Goal: Task Accomplishment & Management: Manage account settings

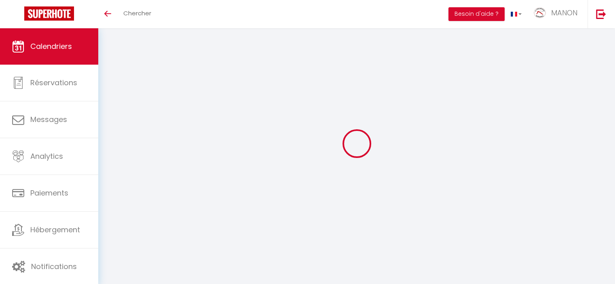
select select
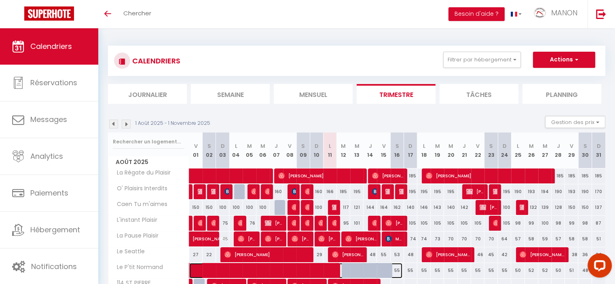
click at [249, 268] on span at bounding box center [300, 270] width 204 height 15
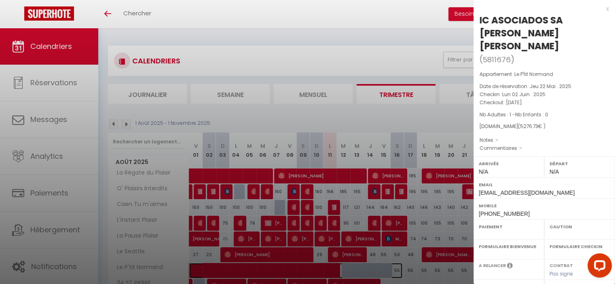
select select "OK"
select select "0"
select select "1"
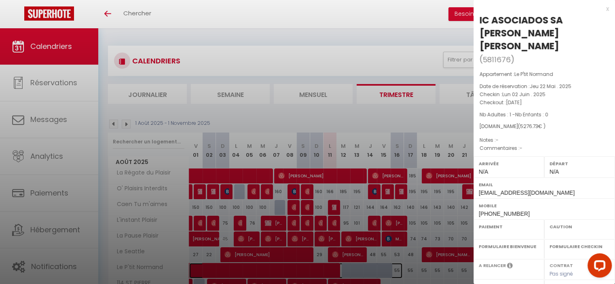
select select
select select "24898"
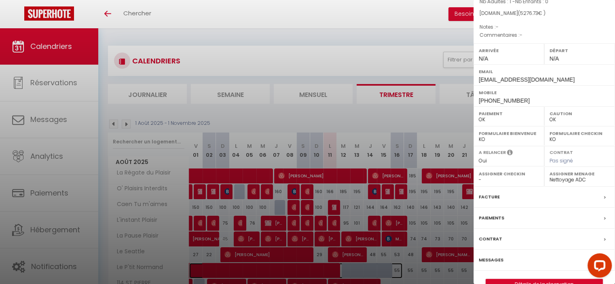
scroll to position [130, 0]
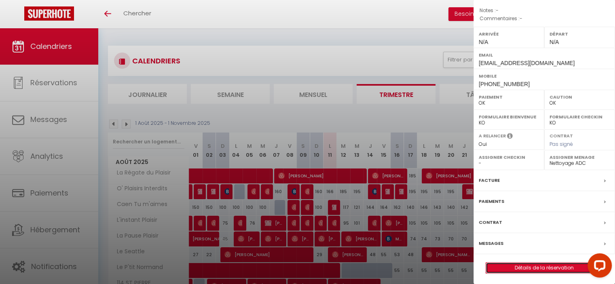
click at [521, 266] on link "Détails de la réservation" at bounding box center [544, 268] width 116 height 11
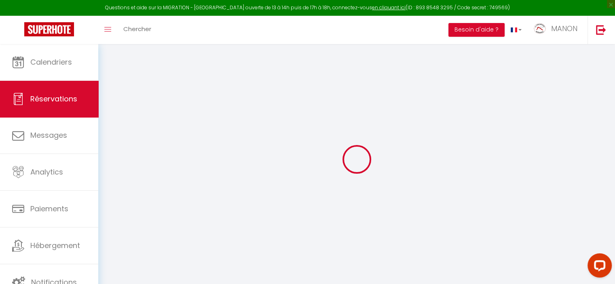
type input "IC ASOCIADOS SA"
type input "[PERSON_NAME] [PERSON_NAME]"
type input "mohamed-1civo5ap3ls1ykh2@guest.airbnb.com"
type input "[EMAIL_ADDRESS][DOMAIN_NAME]"
type input "[PHONE_NUMBER]"
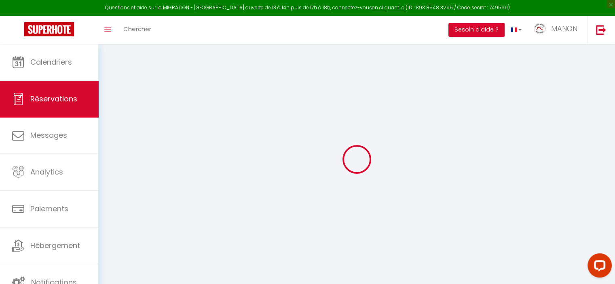
type input "41909"
type input "PE LOS LLANOS – AVDA. SALTERAS 266"
type input "SALTERAS"
select select "SV"
type input "180.98"
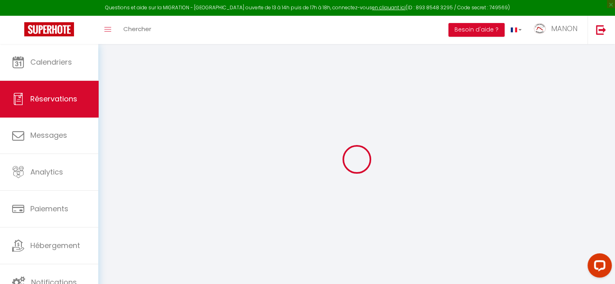
select select "47230"
select select "1"
select select
type input "1"
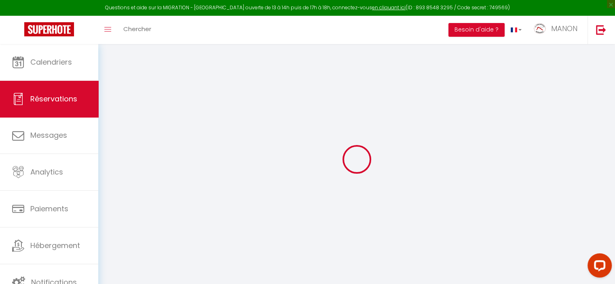
select select "12"
select select
type input "4987.36"
checkbox input "false"
type input "0"
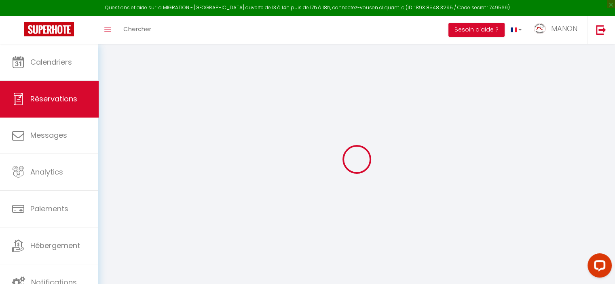
select select "1"
type input "25"
type input "15"
type input "0"
select select
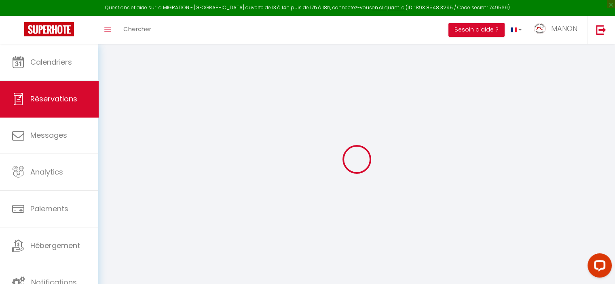
select select
select select "15"
checkbox input "false"
select select
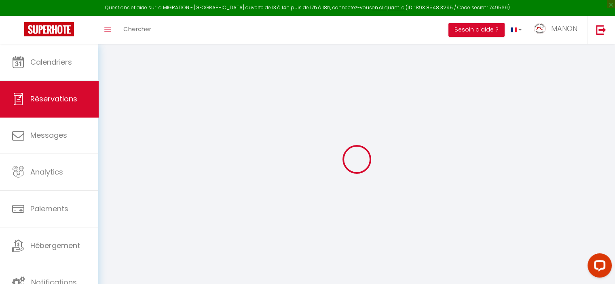
checkbox input "false"
select select
checkbox input "false"
select select
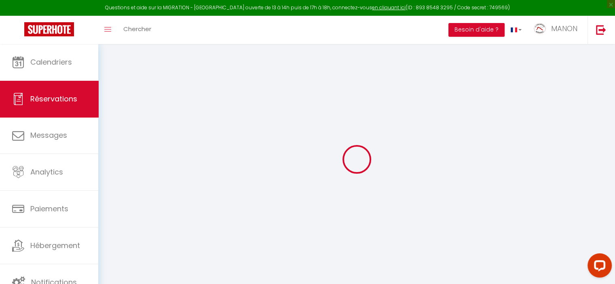
select select
checkbox input "false"
type input "40"
type input "249.37"
select select
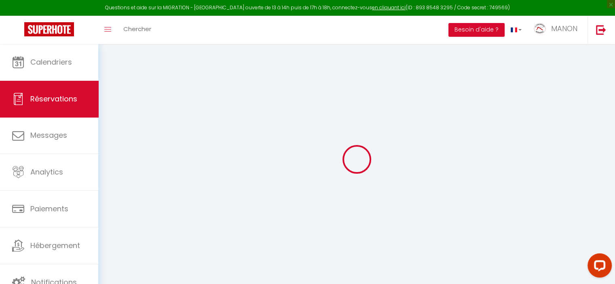
select select
checkbox input "false"
select select
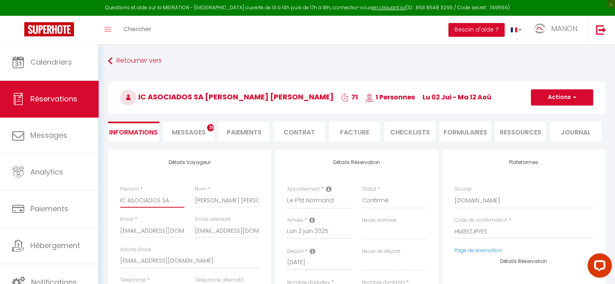
drag, startPoint x: 120, startPoint y: 201, endPoint x: 172, endPoint y: 204, distance: 52.2
click at [172, 204] on input "IC ASOCIADOS SA" at bounding box center [152, 200] width 64 height 15
drag, startPoint x: 196, startPoint y: 200, endPoint x: 276, endPoint y: 198, distance: 79.6
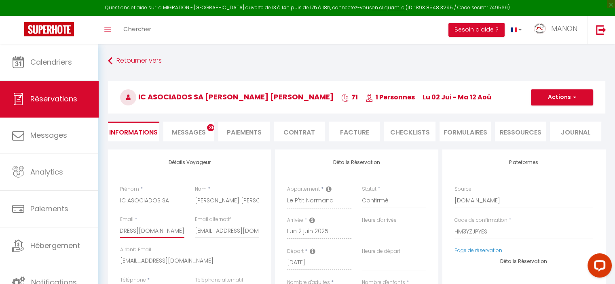
scroll to position [0, 70]
drag, startPoint x: 121, startPoint y: 232, endPoint x: 203, endPoint y: 243, distance: 82.4
click at [203, 243] on div "Email * mohamed-1civo5ap3ls1ykh2@guest.airbnb.com Email alternatif mben@grupoic…" at bounding box center [190, 246] width 150 height 61
drag, startPoint x: 194, startPoint y: 231, endPoint x: 195, endPoint y: 245, distance: 14.6
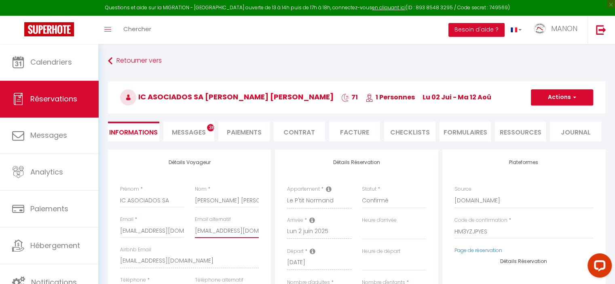
click at [195, 245] on div "Email alternatif mben@grupoic.com" at bounding box center [227, 231] width 75 height 30
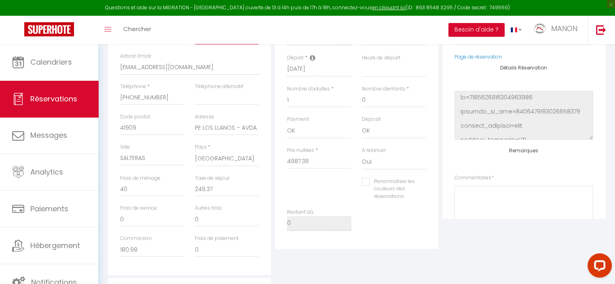
scroll to position [194, 0]
drag, startPoint x: 118, startPoint y: 130, endPoint x: 139, endPoint y: 129, distance: 21.5
click at [139, 129] on div "Code postal 41909" at bounding box center [152, 127] width 75 height 30
drag, startPoint x: 139, startPoint y: 129, endPoint x: 120, endPoint y: 128, distance: 19.8
click at [120, 128] on div "Code postal 41909" at bounding box center [152, 127] width 75 height 30
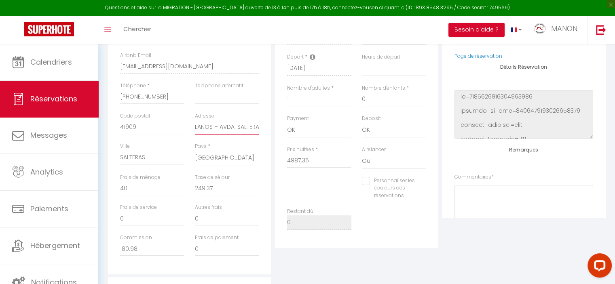
scroll to position [0, 38]
drag, startPoint x: 195, startPoint y: 130, endPoint x: 268, endPoint y: 140, distance: 73.8
click at [268, 140] on div "Détails Voyageur Prénom * IC ASOCIADOS SA Nom * Ben khalifa Maaloul Mohamed Ema…" at bounding box center [189, 114] width 163 height 319
drag, startPoint x: 121, startPoint y: 158, endPoint x: 149, endPoint y: 163, distance: 27.8
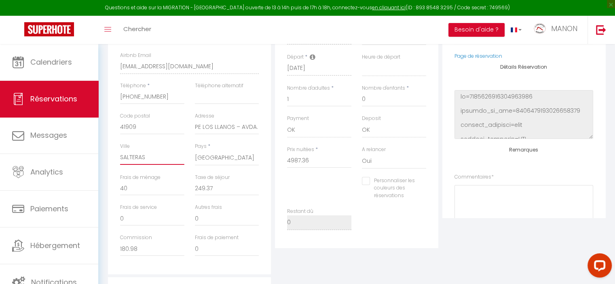
click at [149, 163] on input "SALTERAS" at bounding box center [152, 157] width 64 height 15
click at [194, 156] on div "Pays * France Portugal Afghanistan Albania Algeria American Samoa Andorra Angol…" at bounding box center [227, 158] width 75 height 31
drag, startPoint x: 194, startPoint y: 156, endPoint x: 231, endPoint y: 160, distance: 37.4
click at [231, 160] on div "Pays * France Portugal Afghanistan Albania Algeria American Samoa Andorra Angol…" at bounding box center [227, 158] width 75 height 31
click at [61, 95] on span "Réservations" at bounding box center [53, 99] width 47 height 10
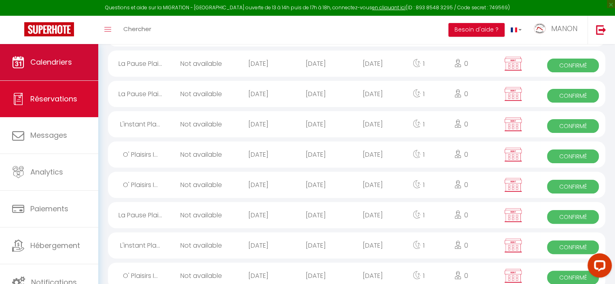
scroll to position [651, 0]
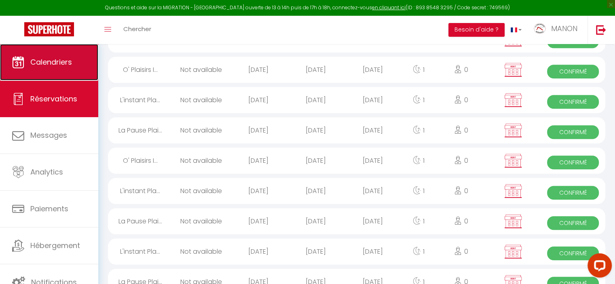
click at [51, 66] on span "Calendriers" at bounding box center [51, 62] width 42 height 10
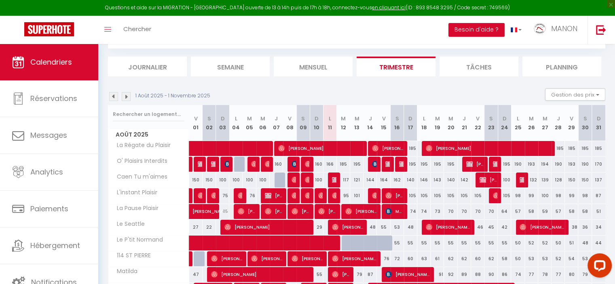
scroll to position [44, 0]
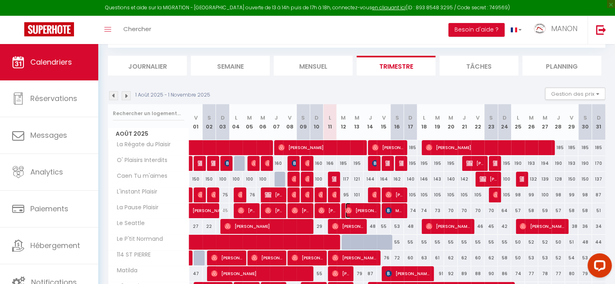
click at [369, 210] on span "Mohamed Ben Khalifa" at bounding box center [360, 210] width 31 height 15
select select "OK"
select select "0"
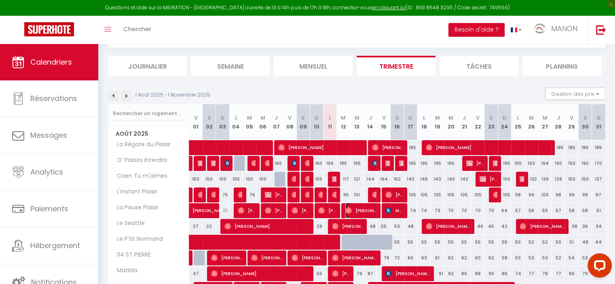
select select "1"
select select
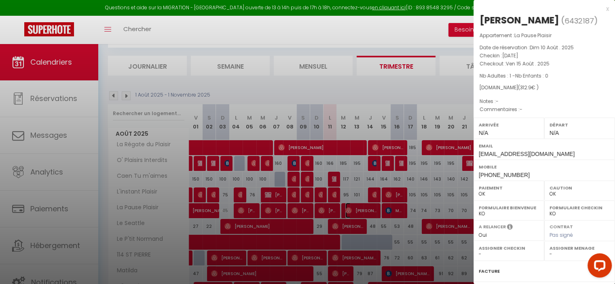
select select "24898"
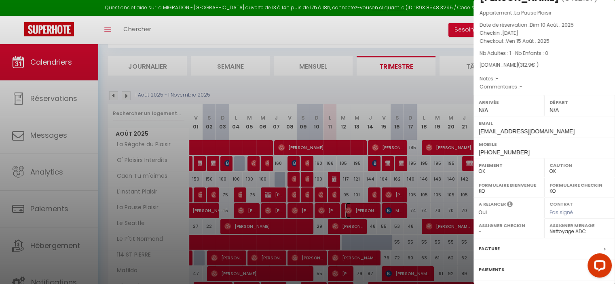
scroll to position [104, 0]
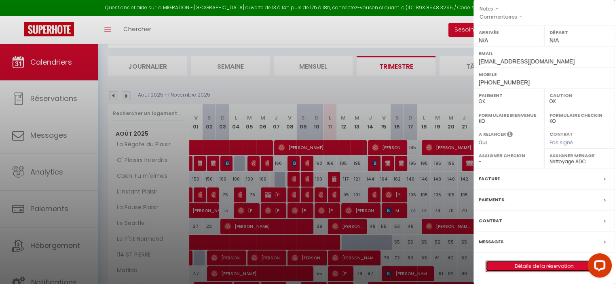
click at [519, 263] on link "Détails de la réservation" at bounding box center [544, 266] width 116 height 11
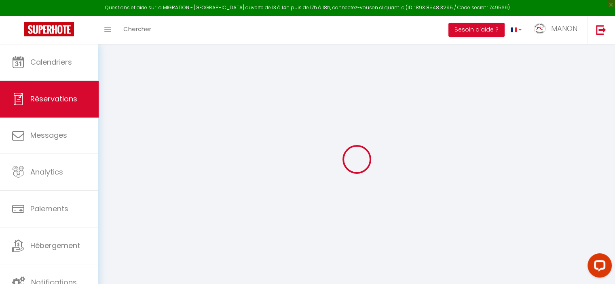
type input "Mohamed"
type input "Ben Khalifa"
type input "[EMAIL_ADDRESS][DOMAIN_NAME]"
type input "[PHONE_NUMBER]"
select select
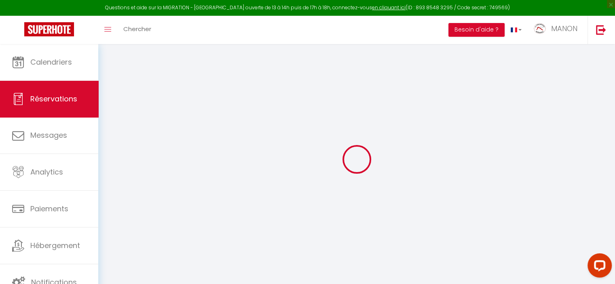
type input "54"
select select "63589"
select select "1"
select select
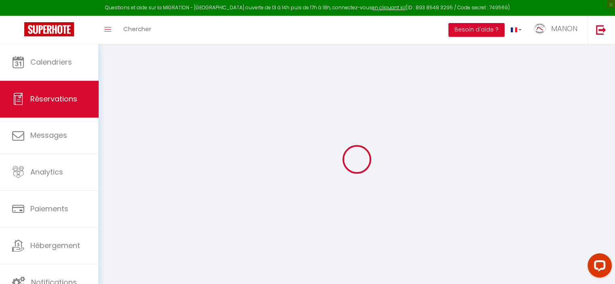
type input "1"
select select "12"
select select
type input "268"
checkbox input "false"
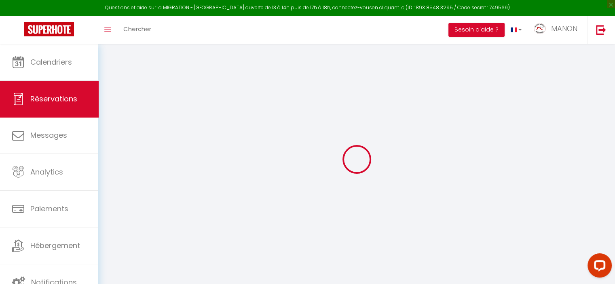
type input "0"
select select "1"
type input "0"
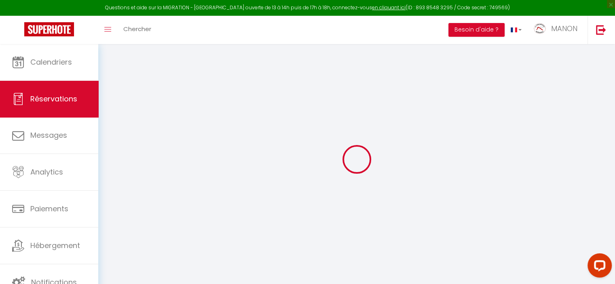
select select
select select "15"
checkbox input "false"
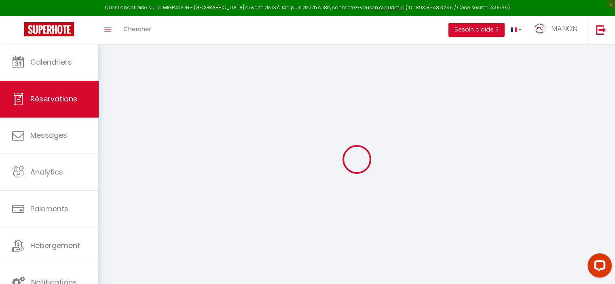
select select
checkbox input "false"
select select
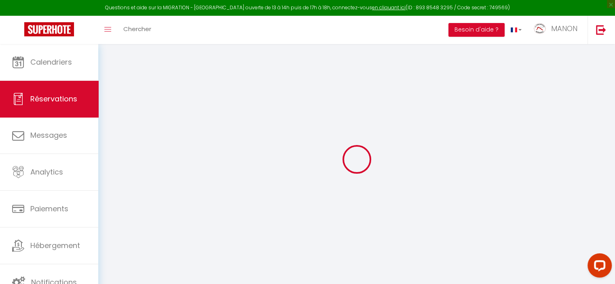
select select
checkbox input "false"
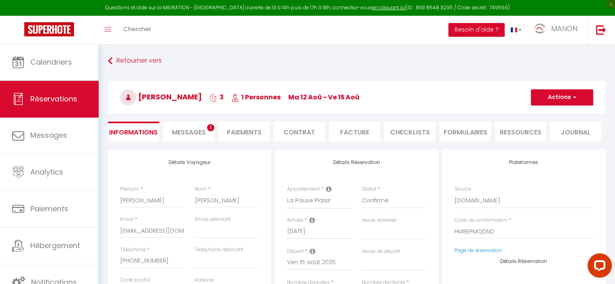
select select
type input "32"
type input "12.9"
select select
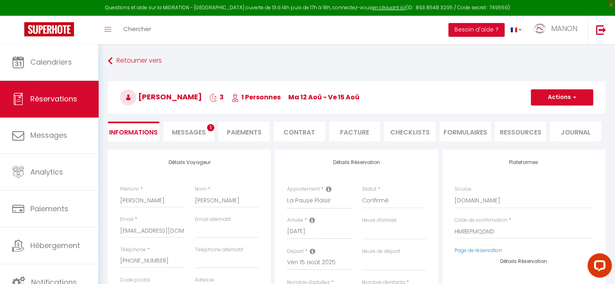
checkbox input "false"
select select
checkbox input "false"
select select
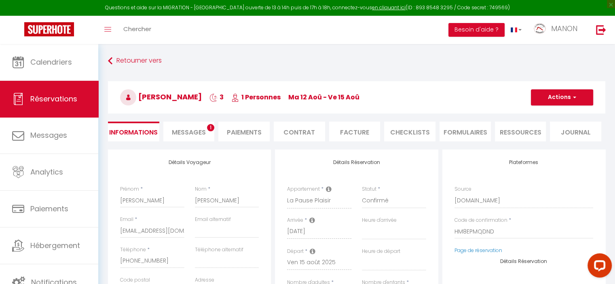
click at [582, 87] on h3 "Mohamed Ben Khalifa 3 1 Personnes ma 12 Aoû - ve 15 Aoû" at bounding box center [356, 97] width 497 height 32
click at [569, 97] on button "Actions" at bounding box center [562, 97] width 62 height 16
drag, startPoint x: 159, startPoint y: 203, endPoint x: 104, endPoint y: 202, distance: 55.0
select select
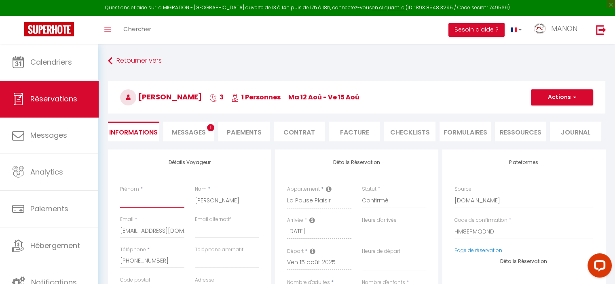
select select
checkbox input "false"
paste input "IC ASOCIADOS SA"
type input "IC ASOCIADOS SA"
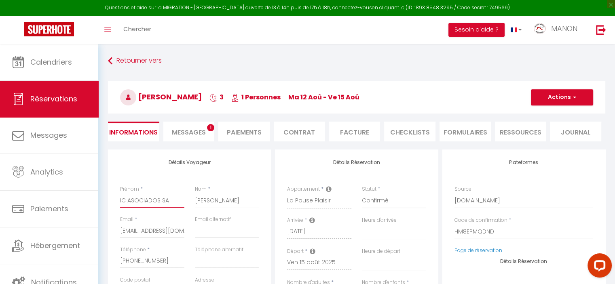
select select
checkbox input "false"
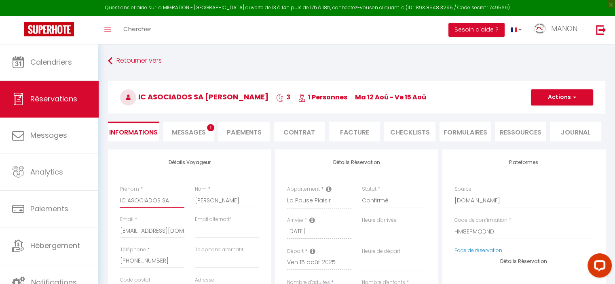
type input "IC ASOCIADOS SA"
drag, startPoint x: 238, startPoint y: 199, endPoint x: 194, endPoint y: 198, distance: 43.3
click at [195, 198] on input "Ben Khalifa" at bounding box center [227, 200] width 64 height 15
select select
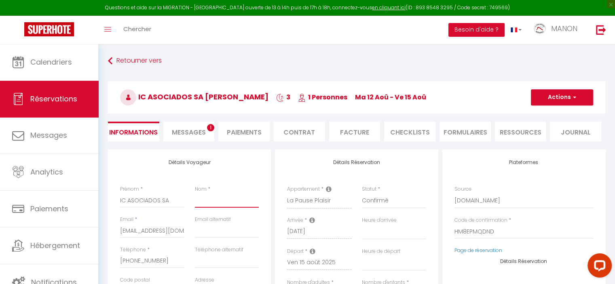
select select
checkbox input "false"
paste input "[PERSON_NAME] [PERSON_NAME]"
type input "[PERSON_NAME] [PERSON_NAME]"
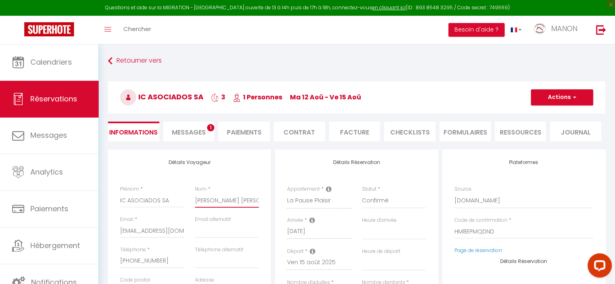
select select
checkbox input "false"
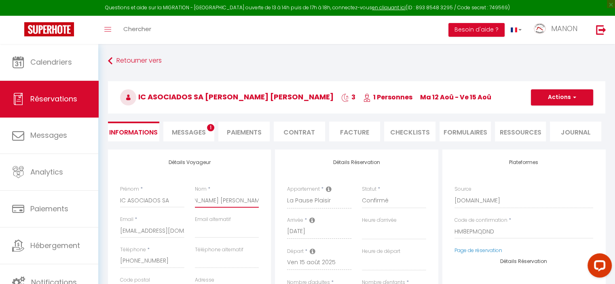
type input "[PERSON_NAME] [PERSON_NAME]"
click at [238, 228] on input "email" at bounding box center [227, 230] width 64 height 15
paste input "[EMAIL_ADDRESS][DOMAIN_NAME]"
type input "[EMAIL_ADDRESS][DOMAIN_NAME]"
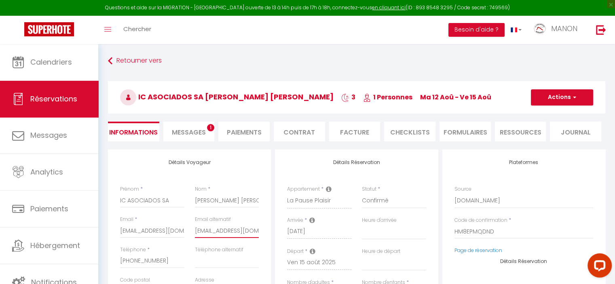
select select
checkbox input "false"
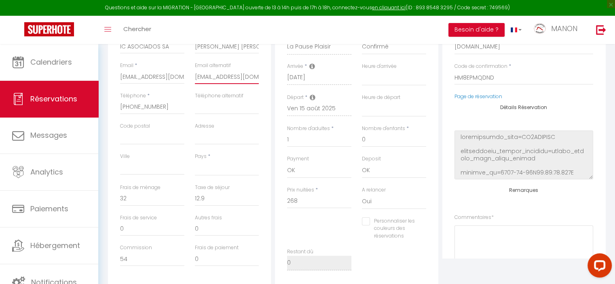
scroll to position [154, 0]
type input "[EMAIL_ADDRESS][DOMAIN_NAME]"
click at [139, 137] on input "Code postal" at bounding box center [152, 138] width 64 height 15
paste input "41909"
type input "41909"
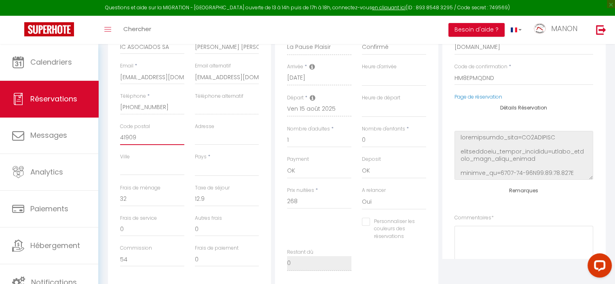
select select
checkbox input "false"
type input "41909"
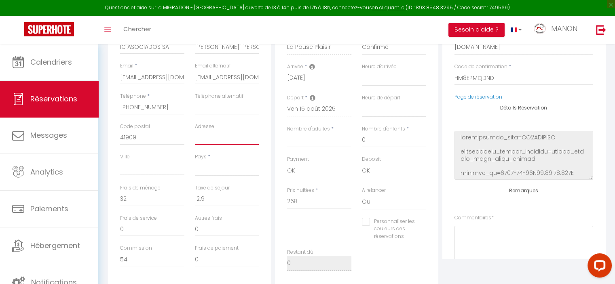
click at [244, 139] on input "Adresse" at bounding box center [227, 138] width 64 height 15
paste input "PE LOS LLANOS – AVDA. SALTERAS 266"
type input "PE LOS LLANOS – AVDA. SALTERAS 266"
select select
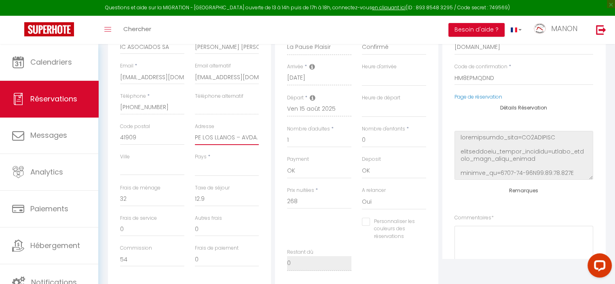
select select
checkbox input "false"
type input "PE LOS LLANOS – AVDA. SALTERAS 266"
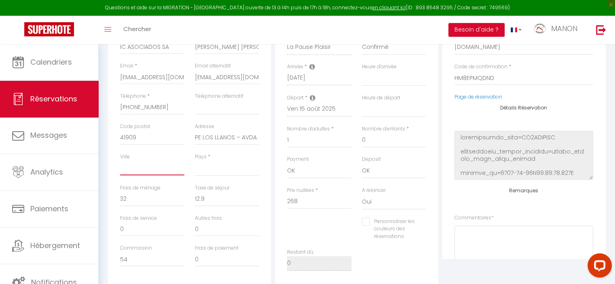
click at [164, 170] on input "Ville" at bounding box center [152, 168] width 64 height 15
paste input "SALTERAS"
type input "SALTERAS"
select select
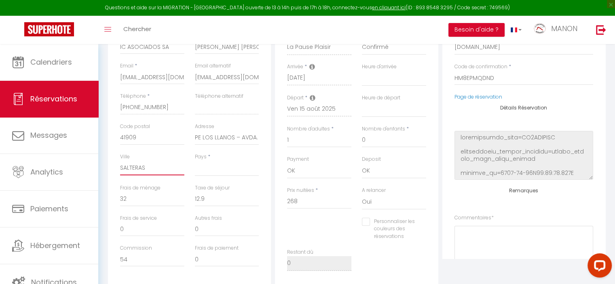
select select
checkbox input "false"
type input "SALTERAS"
click at [215, 171] on select "France Portugal Afghanistan Albania Algeria American Samoa Andorra Angola Angui…" at bounding box center [227, 168] width 64 height 15
select select "SV"
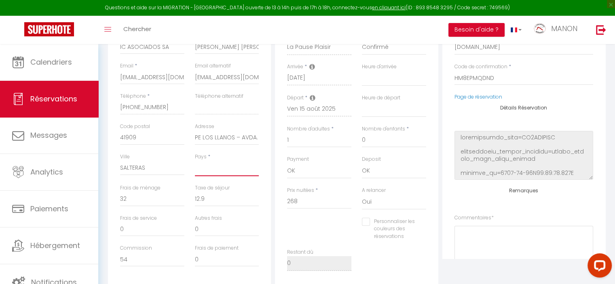
click at [195, 161] on select "France Portugal Afghanistan Albania Algeria American Samoa Andorra Angola Angui…" at bounding box center [227, 168] width 64 height 15
select select
checkbox input "false"
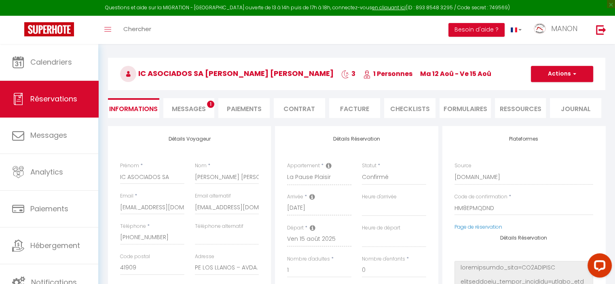
scroll to position [22, 0]
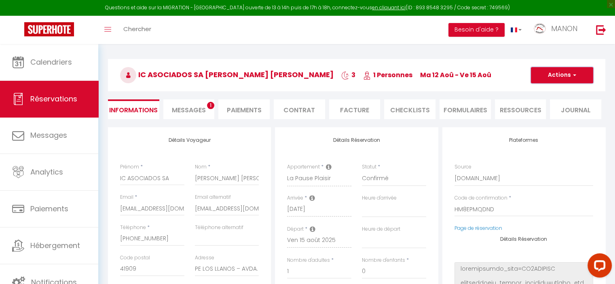
click at [556, 72] on button "Actions" at bounding box center [562, 75] width 62 height 16
click at [553, 90] on link "Enregistrer" at bounding box center [554, 93] width 64 height 11
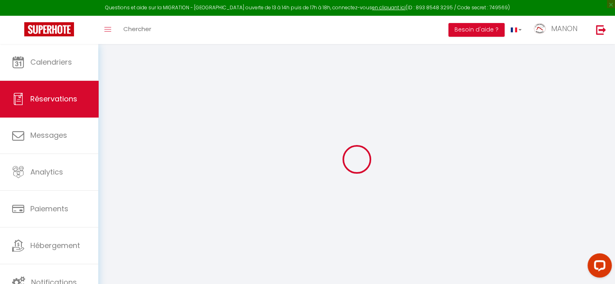
select select "not_cancelled"
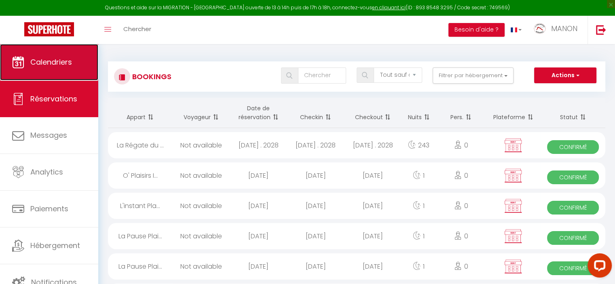
click at [60, 65] on span "Calendriers" at bounding box center [51, 62] width 42 height 10
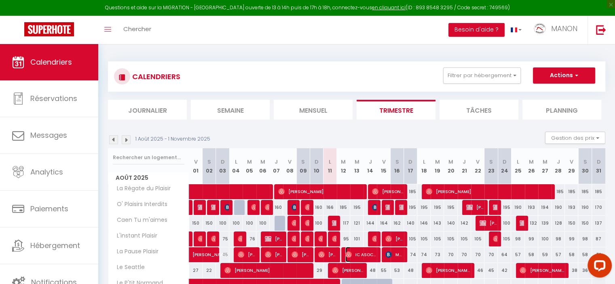
click at [361, 255] on span "IC ASOCIADOS SA [PERSON_NAME] [PERSON_NAME]" at bounding box center [360, 254] width 31 height 15
select select "OK"
select select "0"
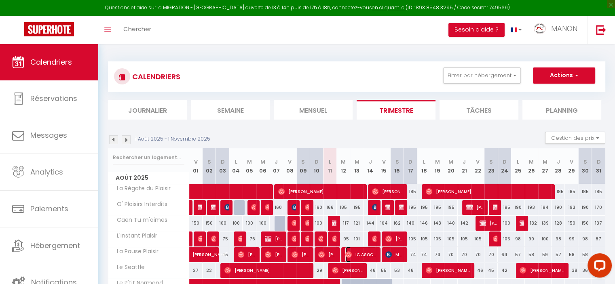
select select "1"
select select
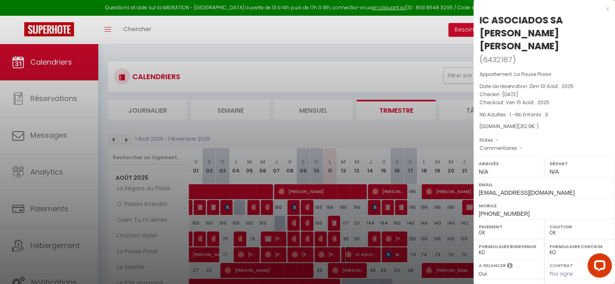
select select "24898"
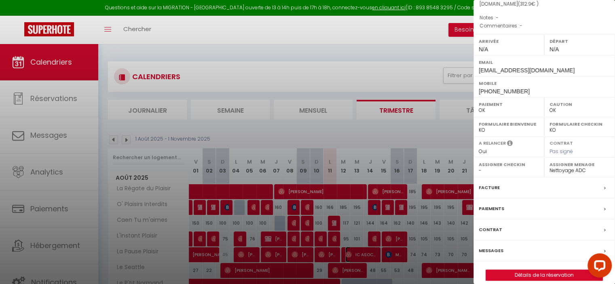
scroll to position [130, 0]
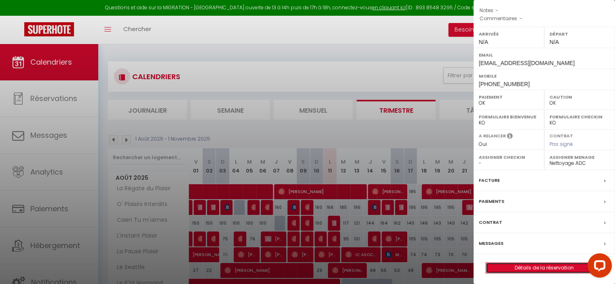
click at [537, 263] on link "Détails de la réservation" at bounding box center [544, 268] width 116 height 11
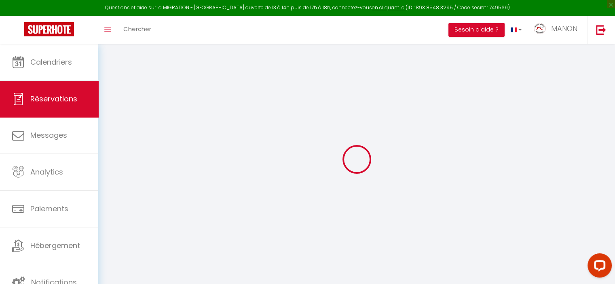
type input "IC ASOCIADOS SA"
type input "[PERSON_NAME] [PERSON_NAME]"
type input "[EMAIL_ADDRESS][DOMAIN_NAME]"
type input "[PHONE_NUMBER]"
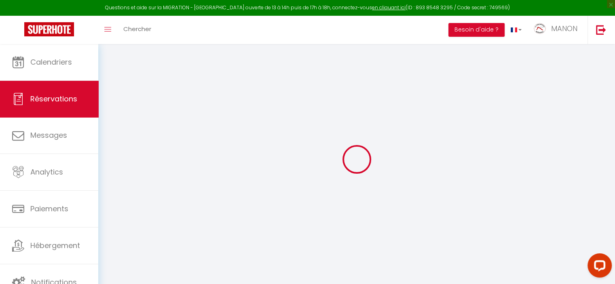
type input "41909"
type input "PE LOS LLANOS – AVDA. SALTERAS 266"
type input "SALTERAS"
select select "SV"
type input "54"
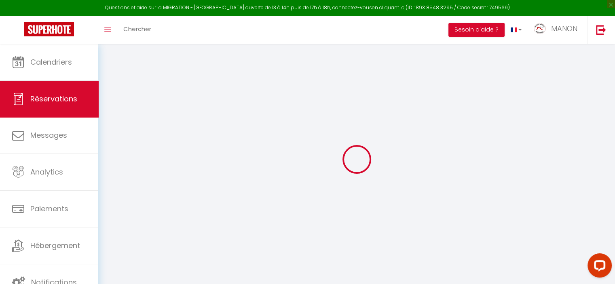
select select "63589"
select select "1"
select select
type input "1"
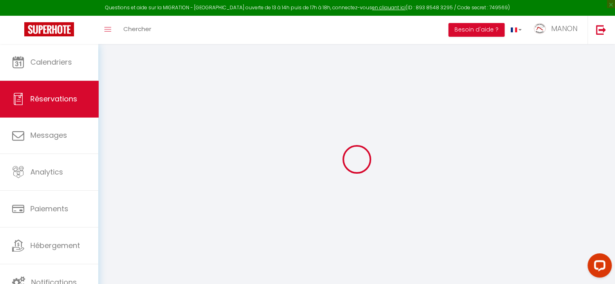
select select "12"
select select
type input "268"
checkbox input "false"
type input "0"
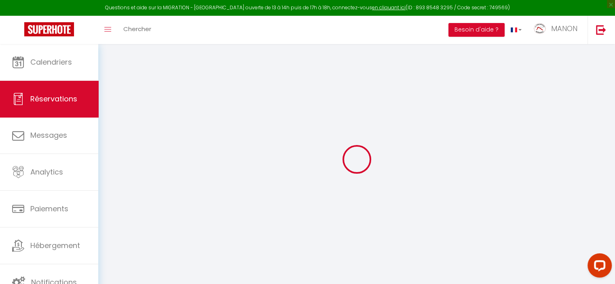
select select "1"
type input "0"
select select
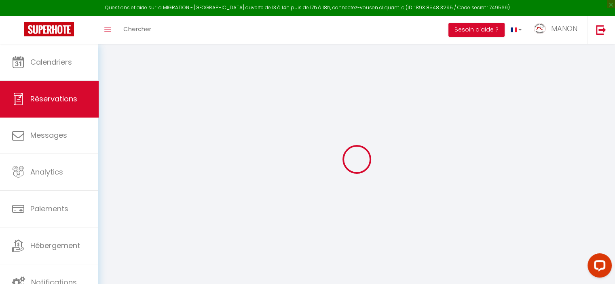
select select
select select "15"
checkbox input "false"
select select
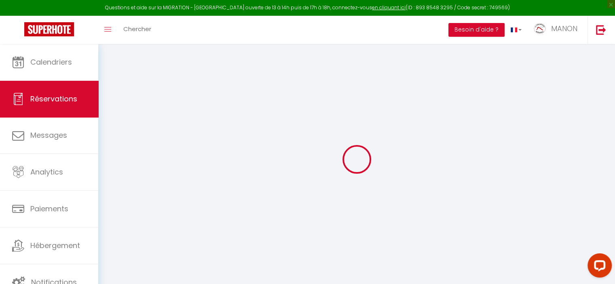
checkbox input "false"
select select
checkbox input "false"
select select
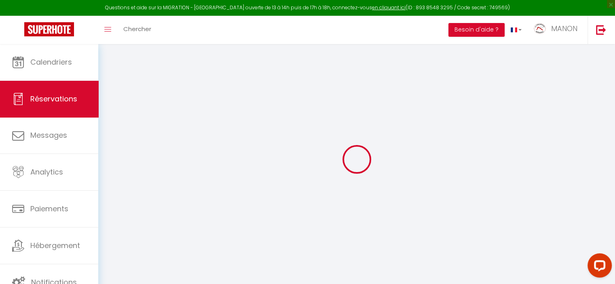
select select
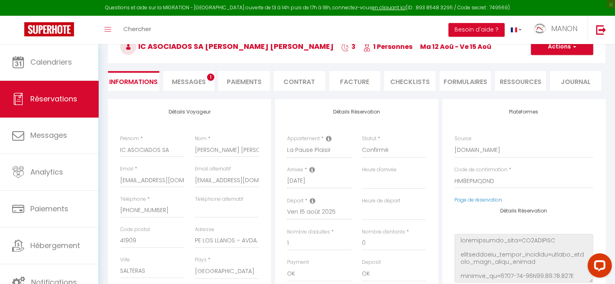
scroll to position [13, 0]
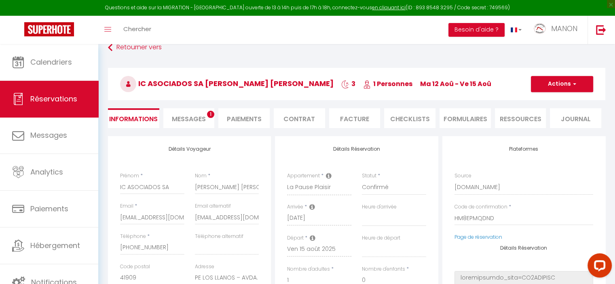
click at [351, 118] on li "Facture" at bounding box center [354, 118] width 51 height 20
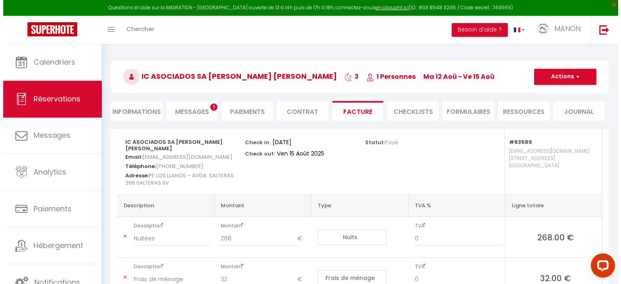
scroll to position [20, 0]
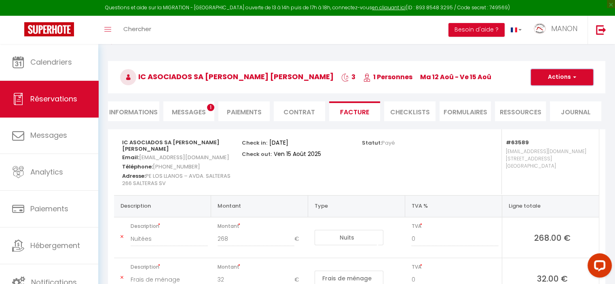
click at [555, 80] on button "Actions" at bounding box center [562, 77] width 62 height 16
click at [553, 107] on link "Aperçu et éditer" at bounding box center [556, 105] width 68 height 11
click at [565, 79] on button "Actions" at bounding box center [562, 77] width 62 height 16
click at [559, 119] on link "Envoyer la facture" at bounding box center [556, 116] width 68 height 11
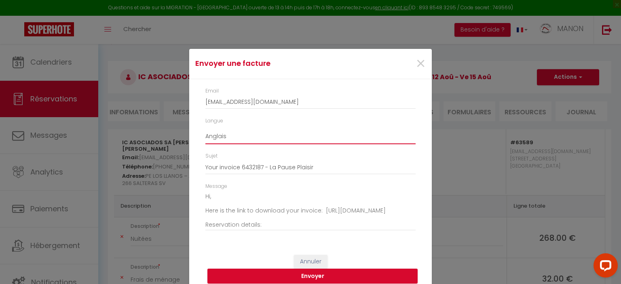
click at [318, 133] on select "Anglais Français Espagnol Portugais" at bounding box center [310, 136] width 210 height 15
click at [205, 129] on select "Anglais Français Espagnol Portugais" at bounding box center [310, 136] width 210 height 15
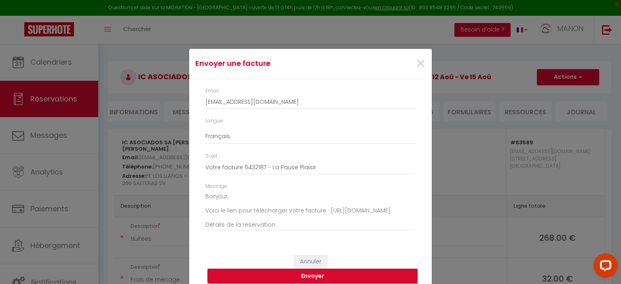
click at [362, 278] on button "Envoyer" at bounding box center [312, 276] width 210 height 15
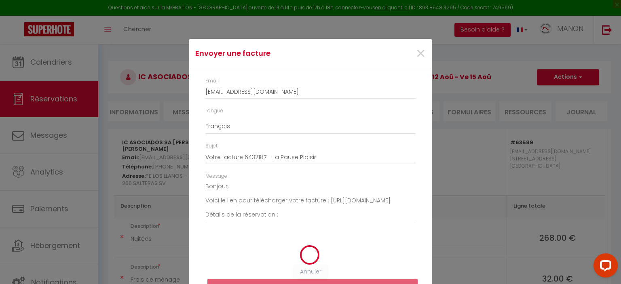
scroll to position [18, 0]
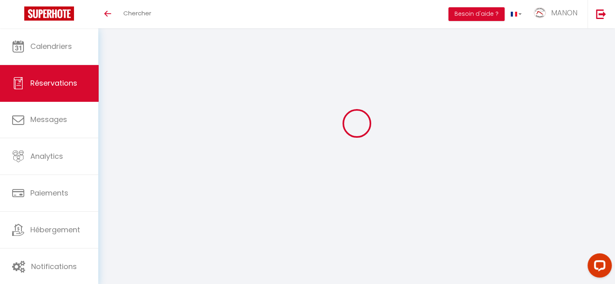
select select "cleaning"
select select "taxes"
select select
checkbox input "false"
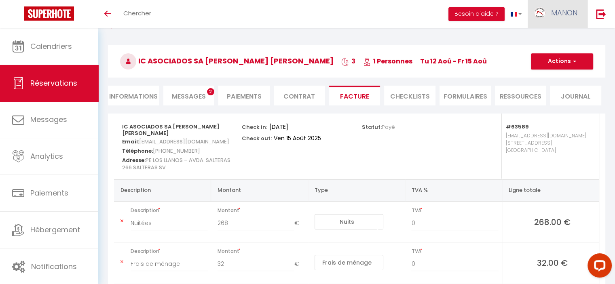
click at [562, 11] on span "MANON" at bounding box center [564, 13] width 26 height 10
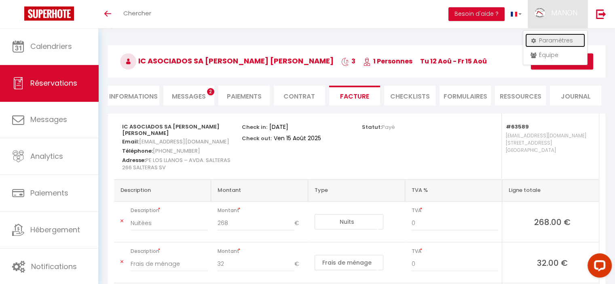
click at [548, 37] on link "Paramètres" at bounding box center [555, 41] width 60 height 14
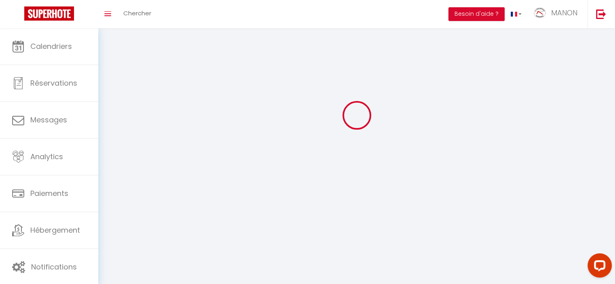
type input "MANON"
type input "VERRIER"
type input "0670474815"
type input "[STREET_ADDRESS][PERSON_NAME]"
type input "14540"
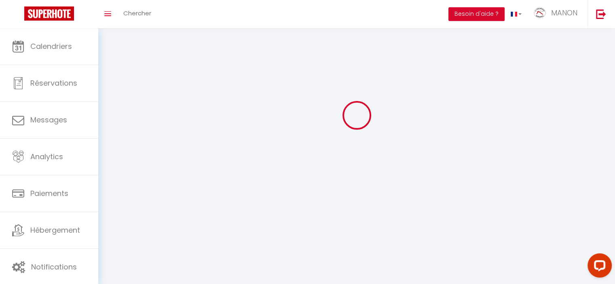
type input "SOLIERS"
type input "df3uiyGKnrCREqFBhpBJeHQh1"
type input "SHuaewCEkwHsbhVeC9u1PpgJf"
select select "28"
select select "fr"
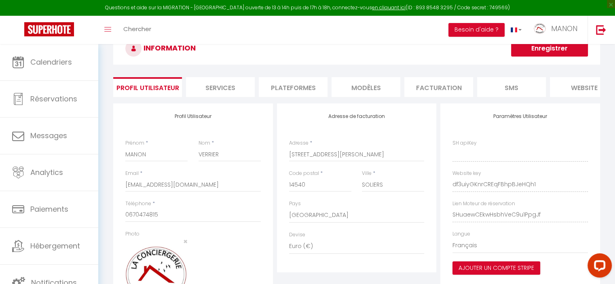
type input "df3uiyGKnrCREqFBhpBJeHQh1"
type input "SHuaewCEkwHsbhVeC9u1PpgJf"
type input "[URL][DOMAIN_NAME]"
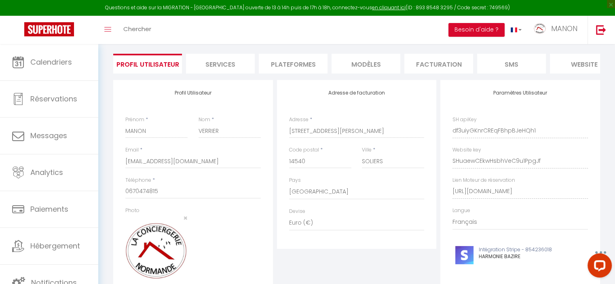
scroll to position [44, 0]
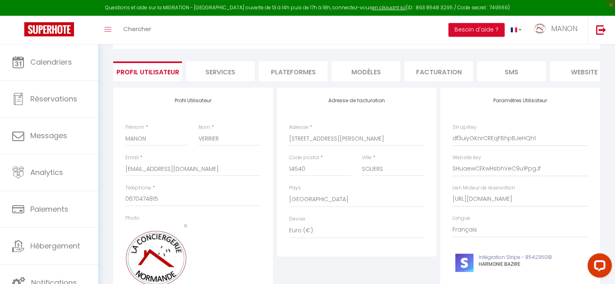
click at [580, 68] on li "website" at bounding box center [584, 71] width 69 height 20
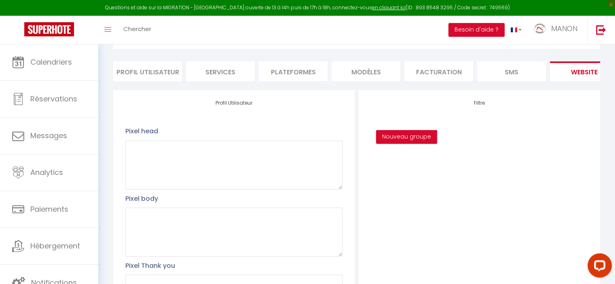
click at [317, 72] on li "Plateformes" at bounding box center [293, 71] width 69 height 20
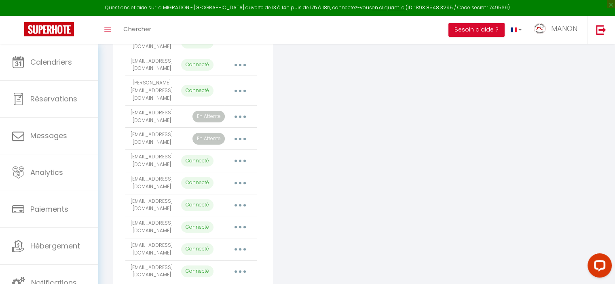
scroll to position [230, 0]
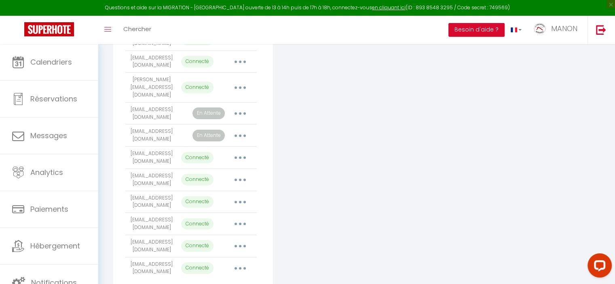
click at [241, 118] on button "button" at bounding box center [240, 113] width 23 height 13
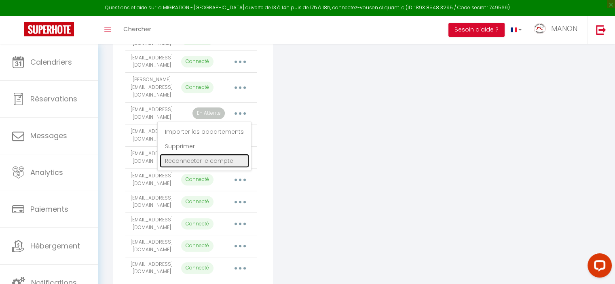
click at [228, 166] on link "Reconnecter le compte" at bounding box center [204, 161] width 89 height 14
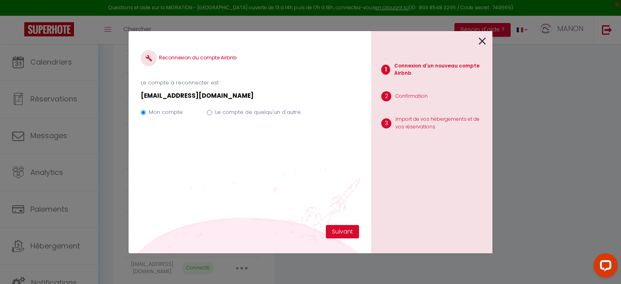
click at [259, 109] on label "Le compte de quelqu'un d'autre" at bounding box center [258, 112] width 86 height 8
click at [212, 110] on input "Le compte de quelqu'un d'autre" at bounding box center [209, 112] width 5 height 5
radio input "true"
radio input "false"
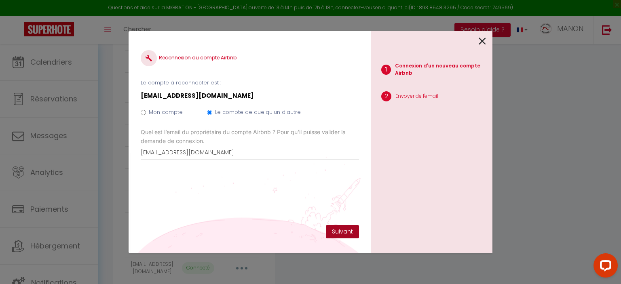
click at [343, 226] on button "Suivant" at bounding box center [342, 232] width 33 height 14
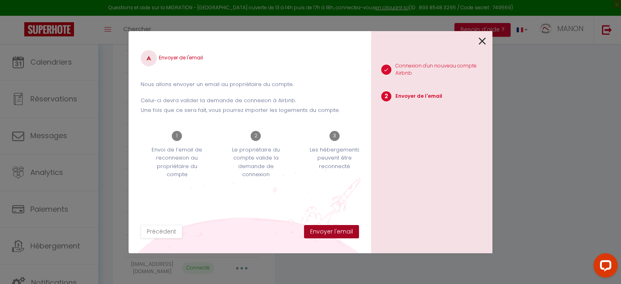
click at [344, 230] on button "Envoyer l'email" at bounding box center [331, 232] width 55 height 14
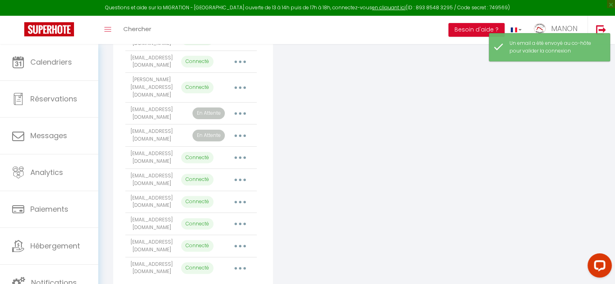
click at [245, 140] on button "button" at bounding box center [240, 135] width 23 height 13
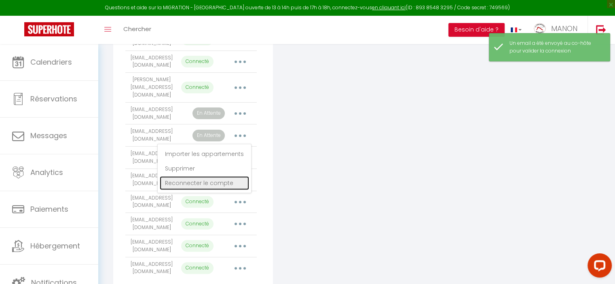
click at [225, 184] on link "Reconnecter le compte" at bounding box center [204, 183] width 89 height 14
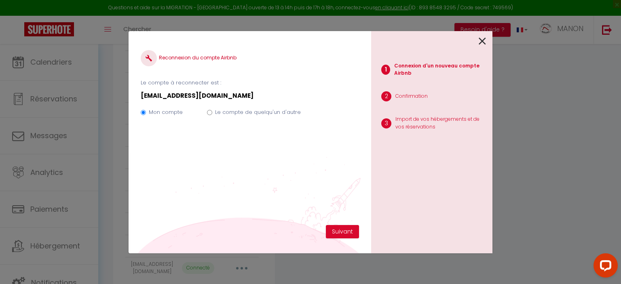
click at [286, 113] on label "Le compte de quelqu'un d'autre" at bounding box center [258, 112] width 86 height 8
click at [212, 113] on input "Le compte de quelqu'un d'autre" at bounding box center [209, 112] width 5 height 5
radio input "true"
radio input "false"
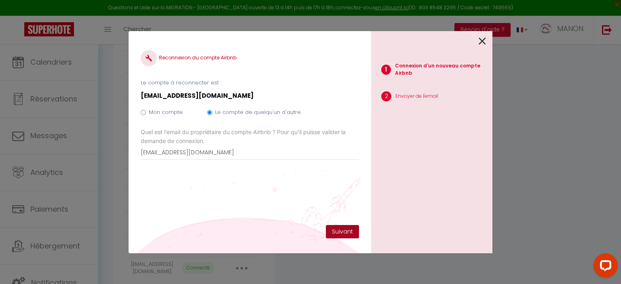
click at [339, 229] on button "Suivant" at bounding box center [342, 232] width 33 height 14
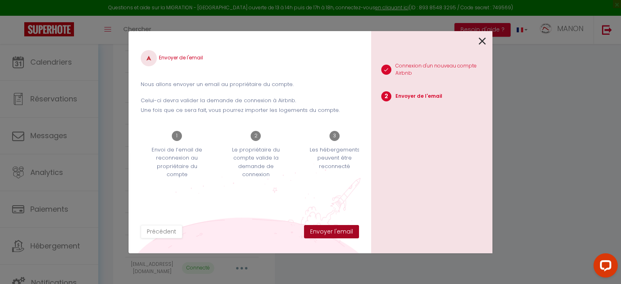
click at [339, 229] on button "Envoyer l'email" at bounding box center [331, 232] width 55 height 14
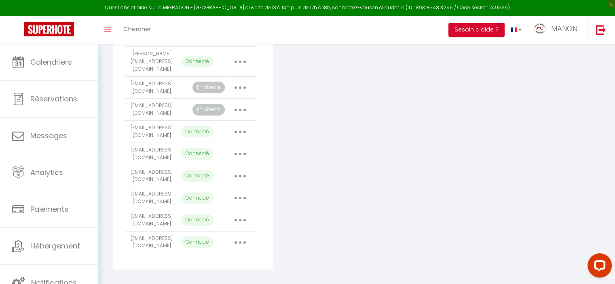
scroll to position [255, 0]
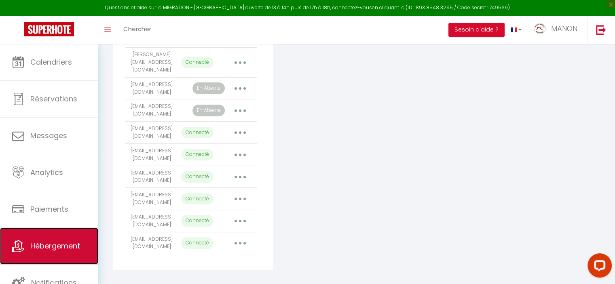
click at [56, 259] on link "Hébergement" at bounding box center [49, 246] width 98 height 36
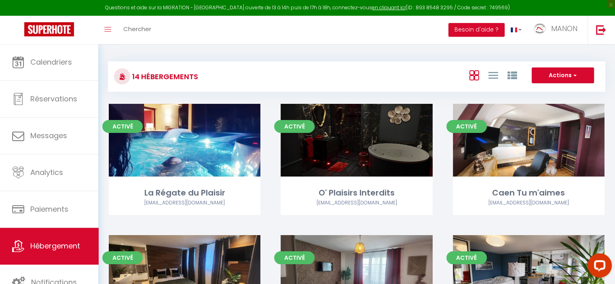
scroll to position [187, 0]
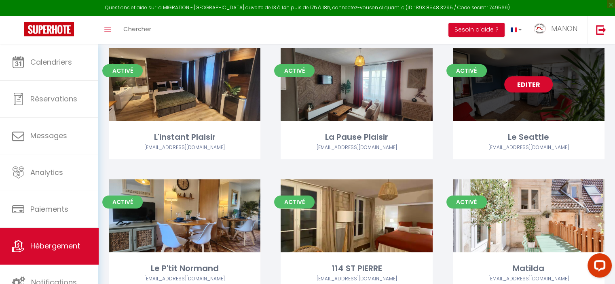
click at [531, 78] on link "Editer" at bounding box center [528, 84] width 48 height 16
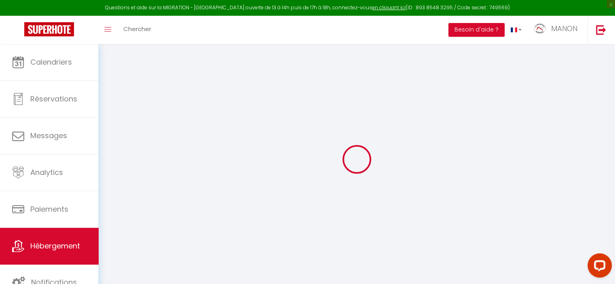
select select "+ 41 %"
select select "+ 52 %"
checkbox input "false"
checkbox input "true"
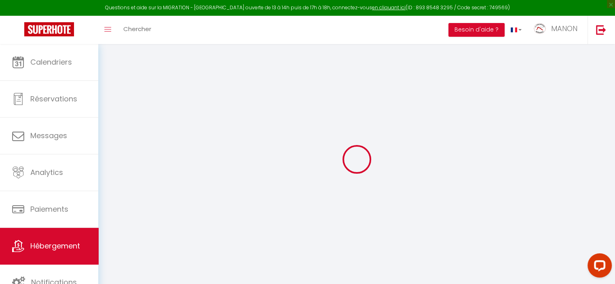
checkbox input "true"
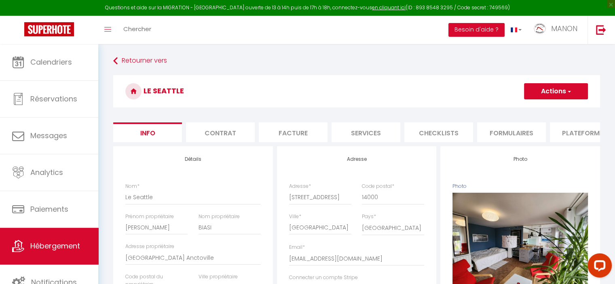
click at [567, 131] on li "Plateformes" at bounding box center [584, 132] width 69 height 20
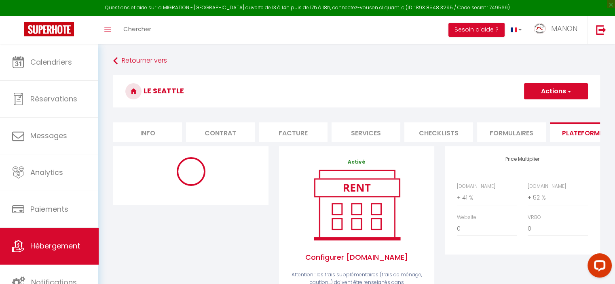
select select "10642-868573274212460113"
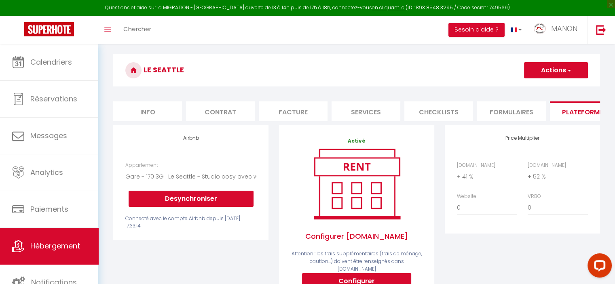
scroll to position [4, 0]
